Goal: Task Accomplishment & Management: Manage account settings

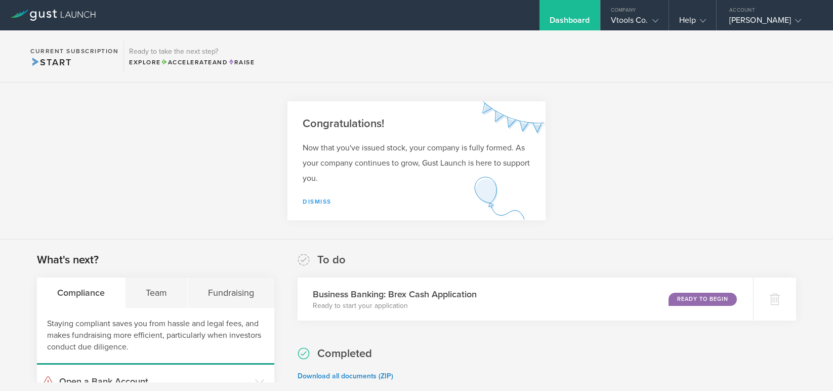
click at [312, 199] on link "Dismiss" at bounding box center [317, 201] width 29 height 7
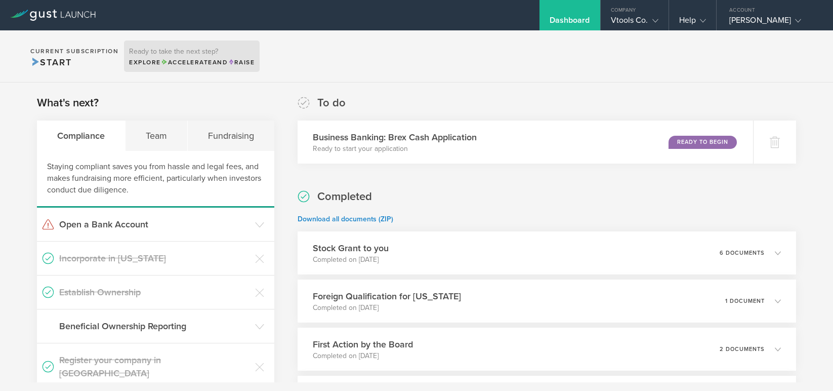
click at [184, 60] on span "Accelerate" at bounding box center [187, 62] width 52 height 7
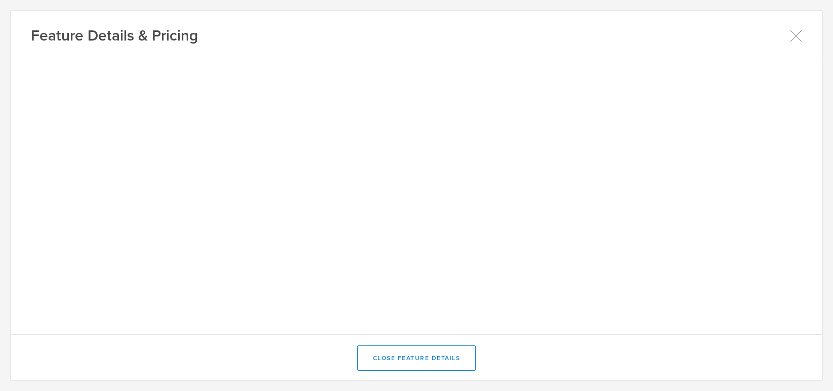
drag, startPoint x: 792, startPoint y: 34, endPoint x: 786, endPoint y: 26, distance: 10.4
click at [792, 32] on icon at bounding box center [796, 36] width 12 height 12
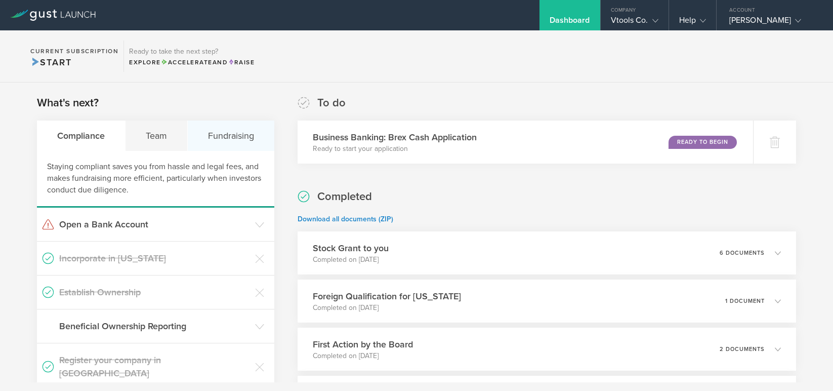
click at [226, 137] on div "Fundraising" at bounding box center [231, 135] width 87 height 30
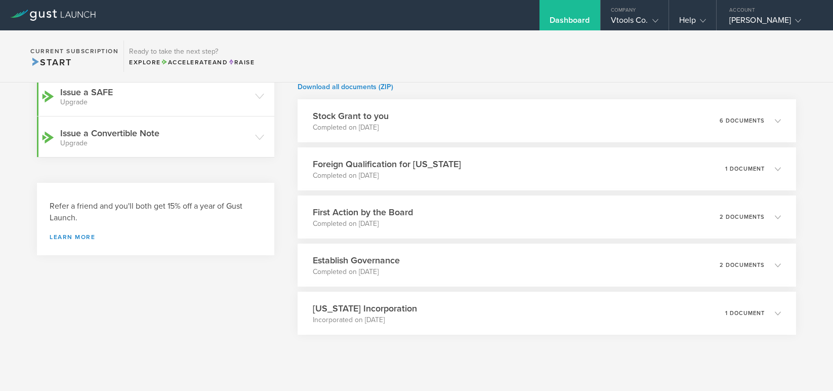
scroll to position [148, 0]
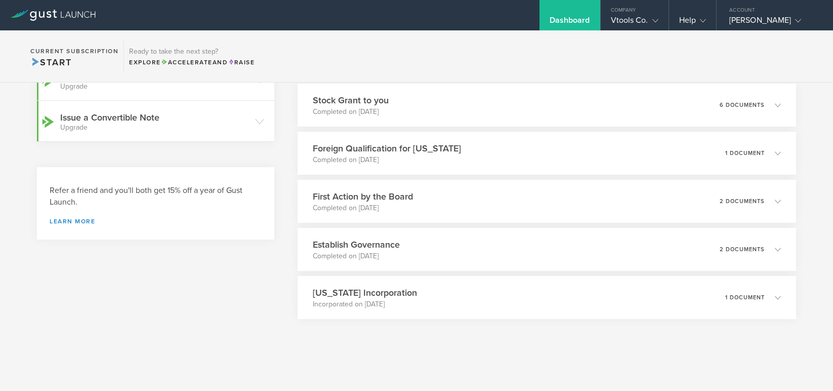
click at [815, 279] on div "What's next? Compliance Team Fundraising Fundraising can be a challenging proce…" at bounding box center [416, 159] width 833 height 448
click at [752, 22] on div "[PERSON_NAME]" at bounding box center [773, 22] width 86 height 15
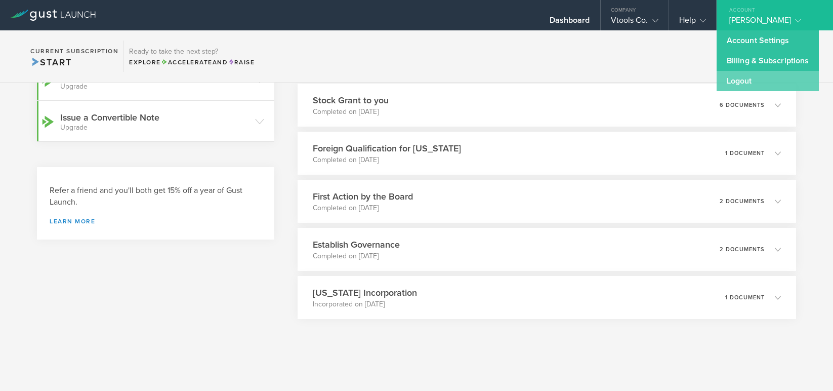
click at [747, 81] on link "Logout" at bounding box center [768, 81] width 102 height 20
